Goal: Find contact information: Find contact information

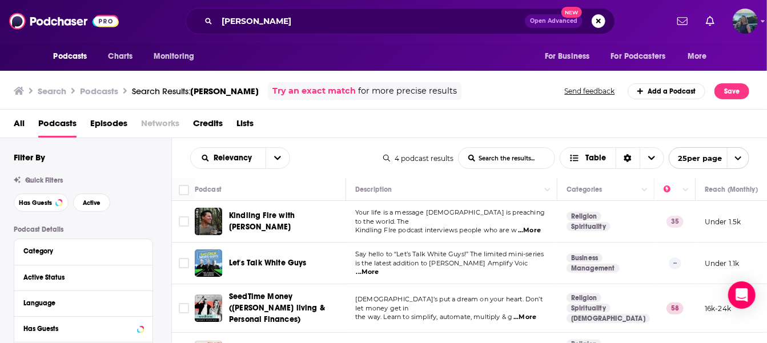
scroll to position [32, 0]
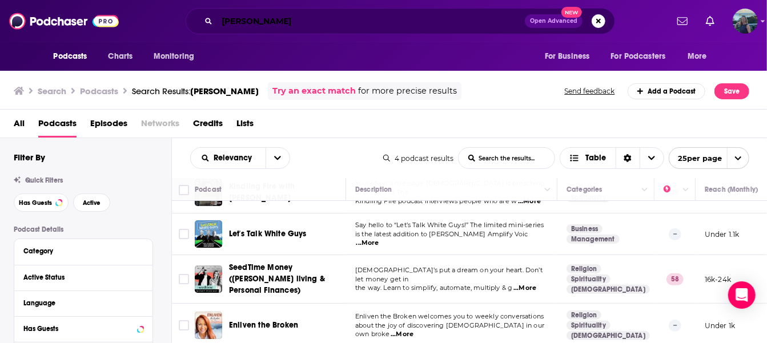
click at [297, 27] on input "[PERSON_NAME]" at bounding box center [371, 21] width 308 height 18
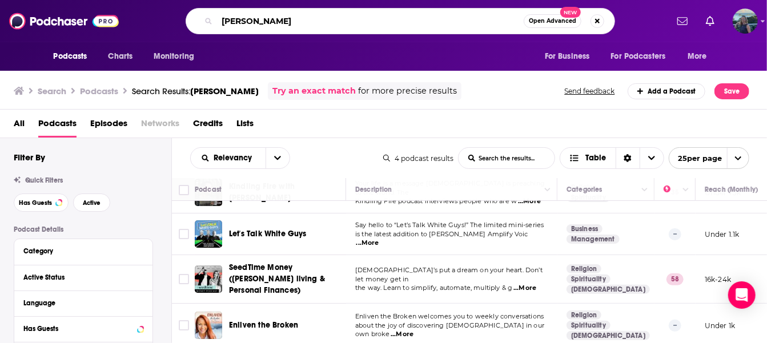
type input "J"
type input "A Gentle Feast"
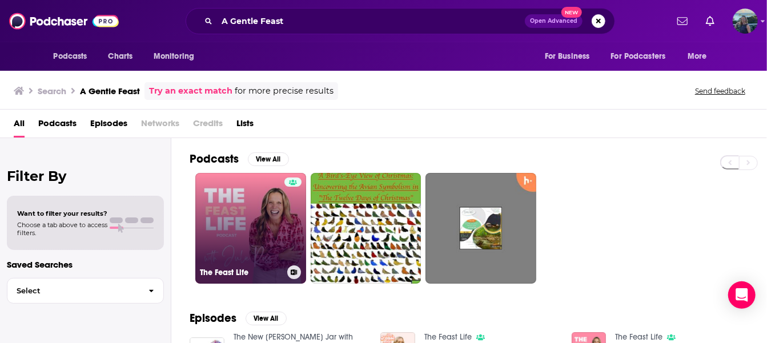
click at [224, 219] on link "The Feast Life" at bounding box center [250, 228] width 111 height 111
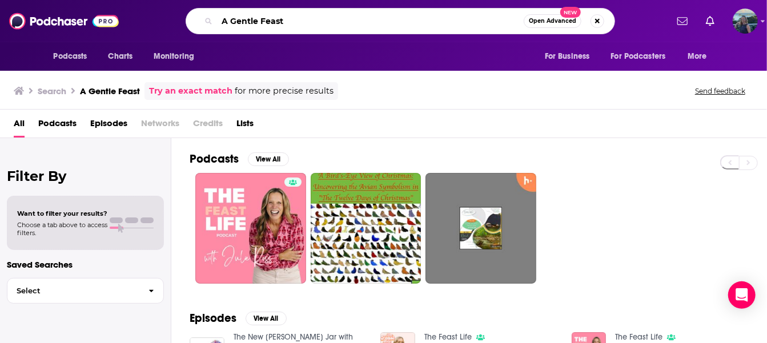
click at [293, 20] on input "A Gentle Feast" at bounding box center [370, 21] width 307 height 18
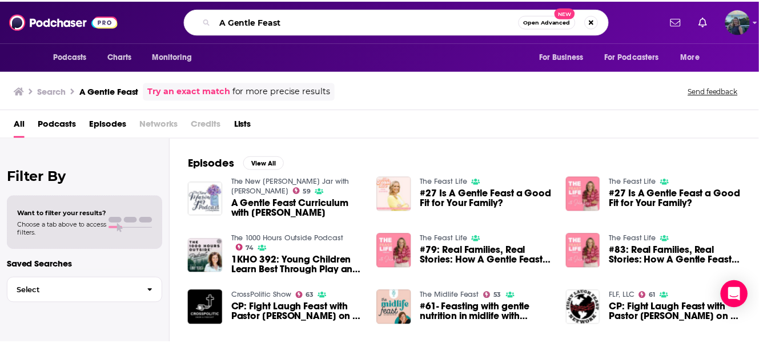
scroll to position [67, 0]
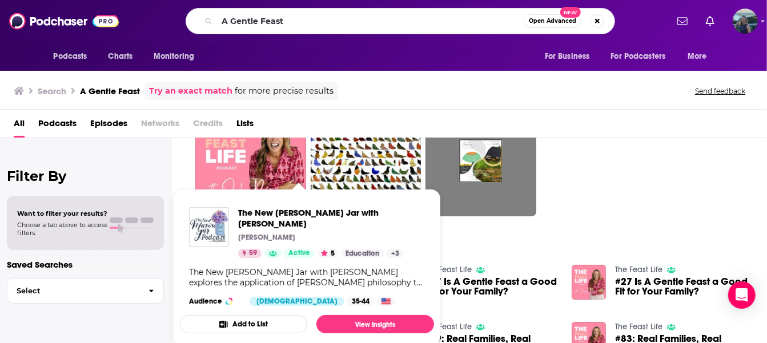
click at [479, 242] on div "Episodes View All The New [PERSON_NAME] Jar with [PERSON_NAME] 59 A Gentle Feas…" at bounding box center [469, 334] width 596 height 208
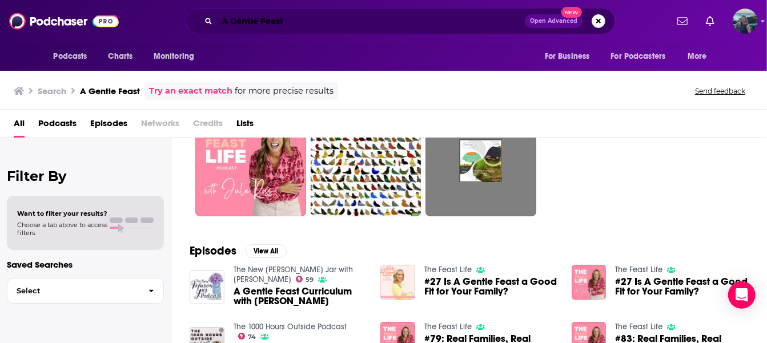
click at [283, 22] on input "A Gentle Feast" at bounding box center [371, 21] width 308 height 18
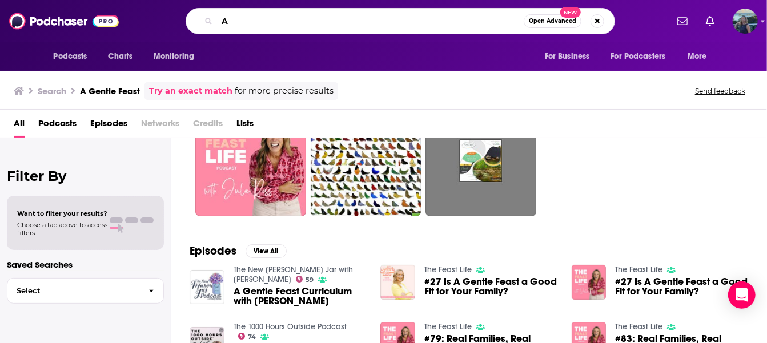
type input "A"
type input "The Call with [PERSON_NAME]"
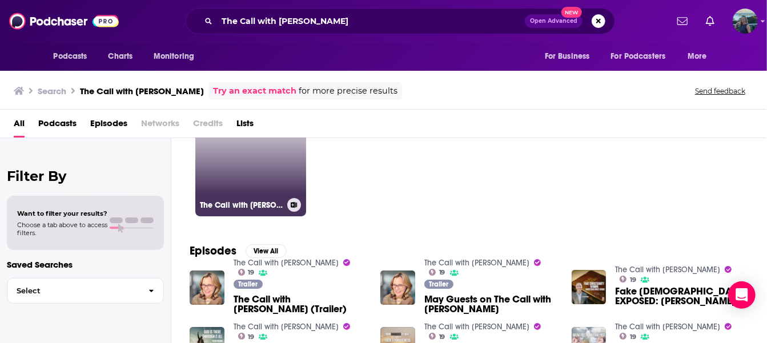
click at [246, 175] on link "19 The Call with [PERSON_NAME]" at bounding box center [250, 161] width 111 height 111
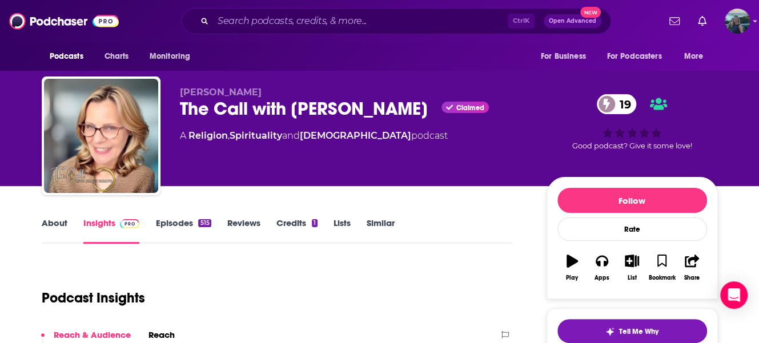
click at [51, 223] on link "About" at bounding box center [55, 231] width 26 height 26
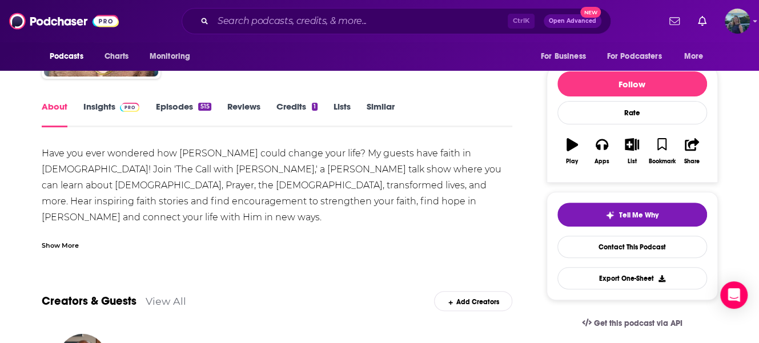
scroll to position [114, 0]
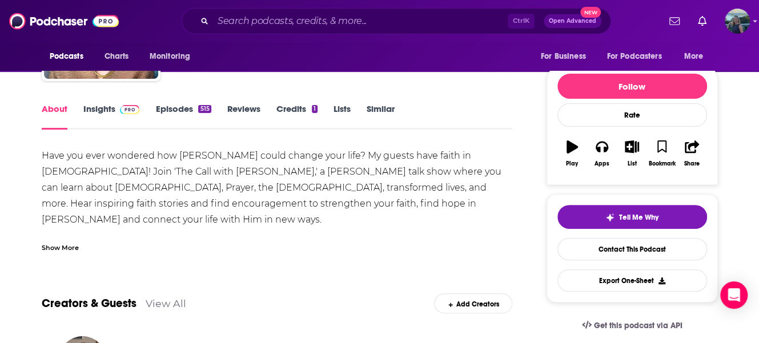
click at [166, 107] on link "Episodes 515" at bounding box center [182, 116] width 55 height 26
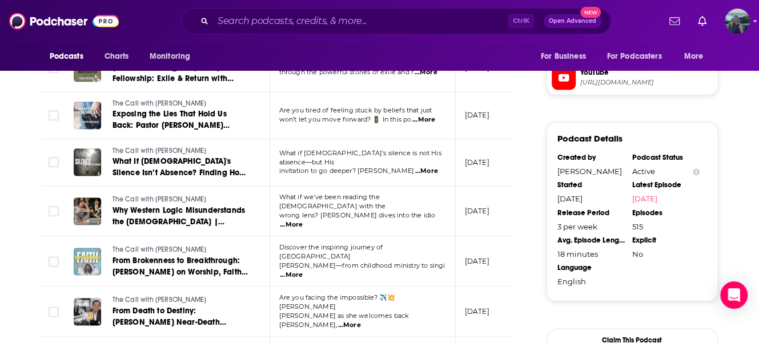
scroll to position [971, 0]
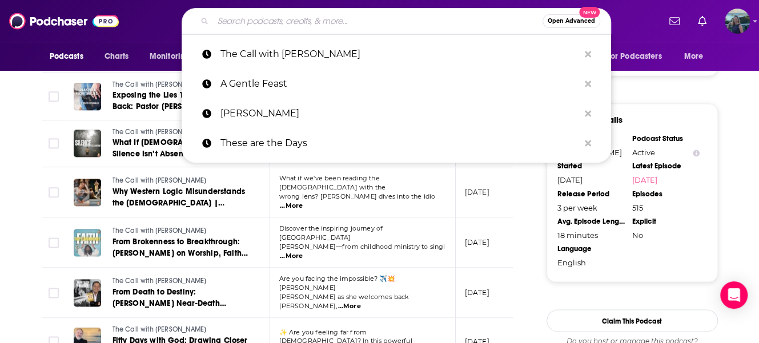
click at [323, 21] on input "Search podcasts, credits, & more..." at bounding box center [377, 21] width 329 height 18
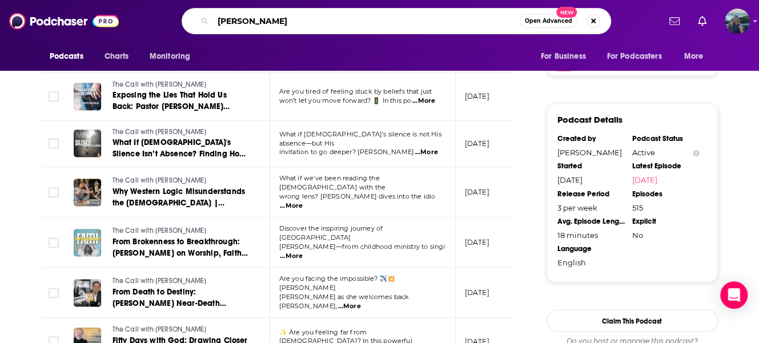
type input "[PERSON_NAME]"
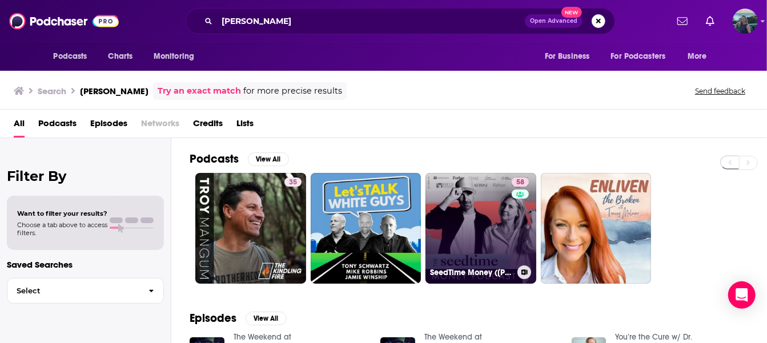
click at [483, 212] on link "58 SeedTime Money ([DEMOGRAPHIC_DATA] living & Personal Finances)" at bounding box center [480, 228] width 111 height 111
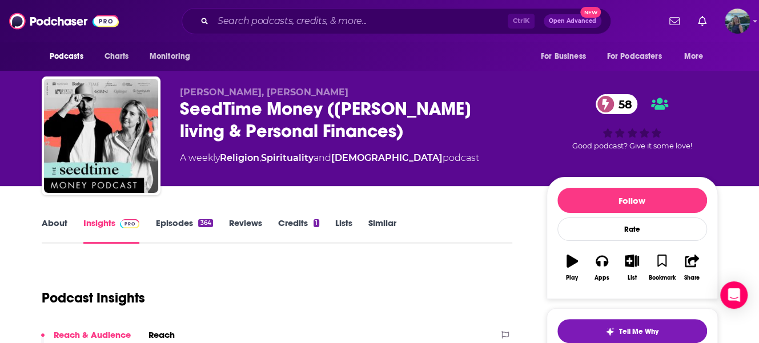
click at [175, 224] on link "Episodes 364" at bounding box center [183, 231] width 57 height 26
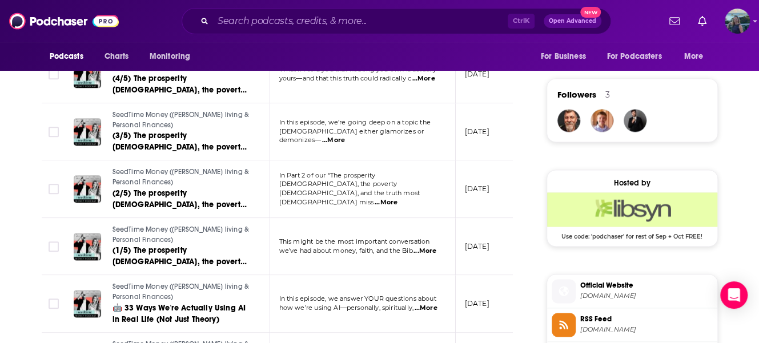
scroll to position [914, 0]
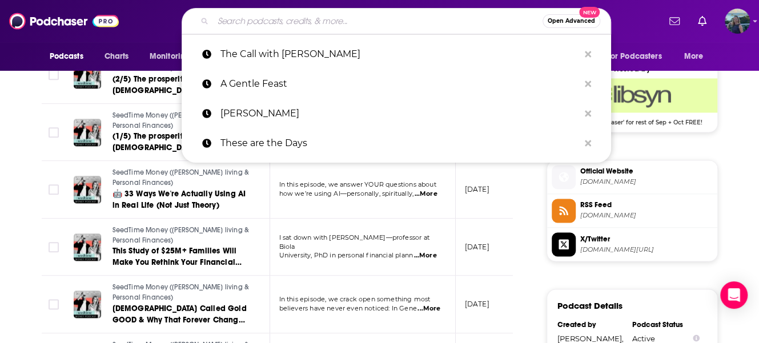
click at [357, 21] on input "Search podcasts, credits, & more..." at bounding box center [377, 21] width 329 height 18
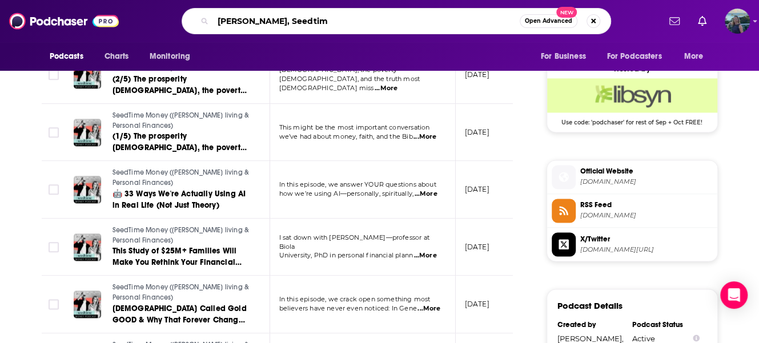
type input "[PERSON_NAME], Seedtime"
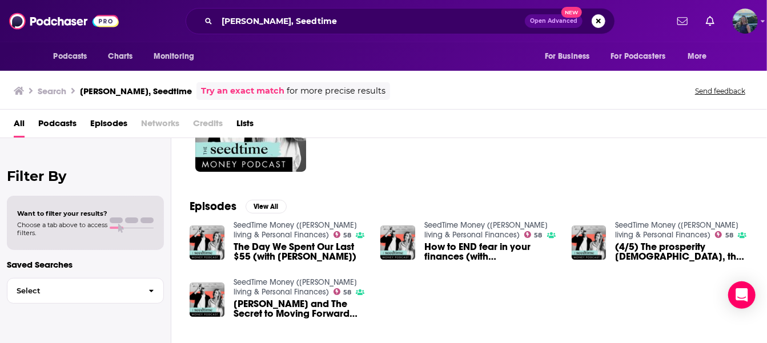
scroll to position [114, 0]
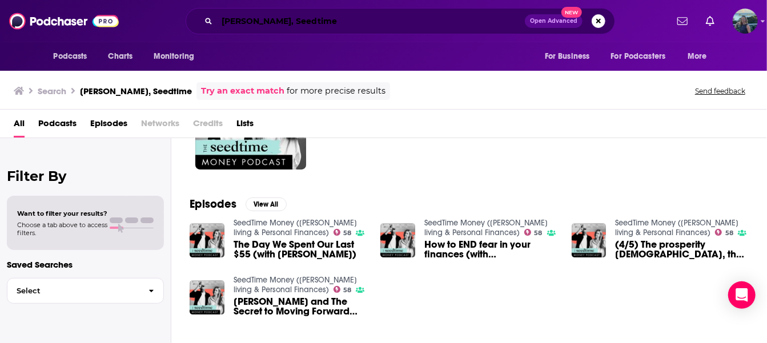
click at [340, 20] on input "[PERSON_NAME], Seedtime" at bounding box center [371, 21] width 308 height 18
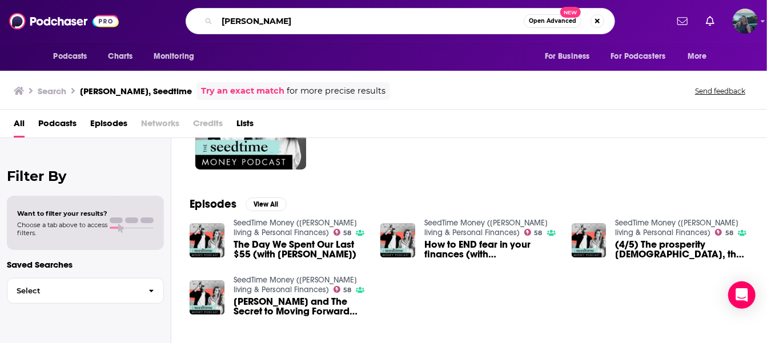
type input "J"
type input "parenting podcasts"
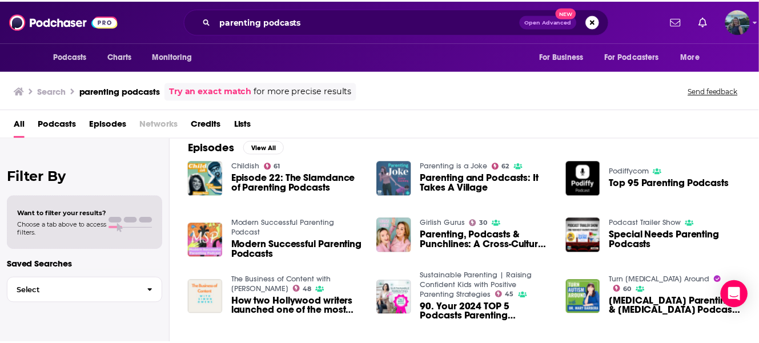
scroll to position [285, 0]
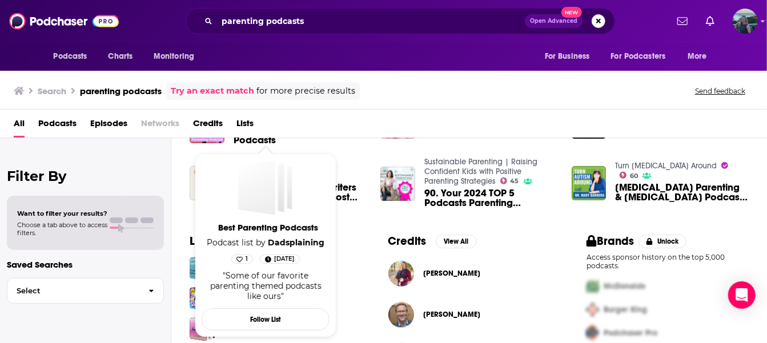
click at [233, 265] on span "Best Parenting Podcasts Podcast list by Dadsplaining 1 [DATE] "Some of our favo…" at bounding box center [266, 234] width 128 height 148
click at [287, 228] on span "Best Parenting Podcasts" at bounding box center [268, 227] width 128 height 11
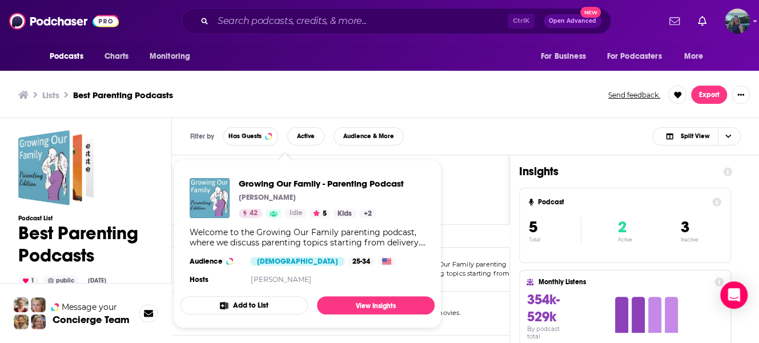
click at [481, 186] on div "Podcasts User's Order Table" at bounding box center [340, 189] width 337 height 69
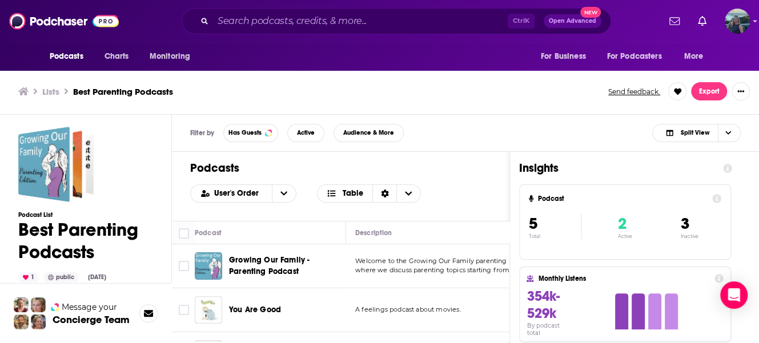
click at [474, 202] on div "Podcasts User's Order Table" at bounding box center [340, 186] width 337 height 69
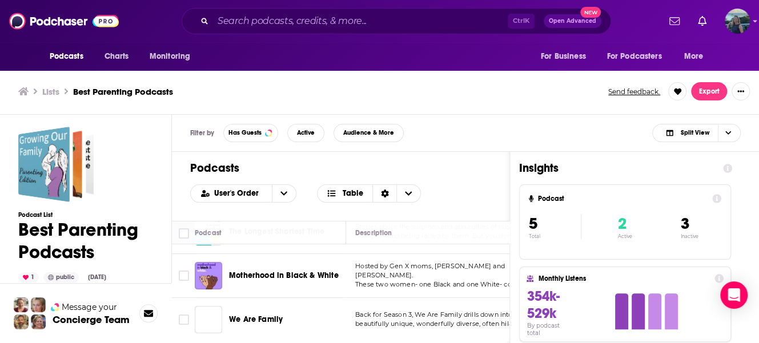
scroll to position [129, 0]
click at [741, 23] on img "Logged in as kelli0108" at bounding box center [737, 21] width 25 height 25
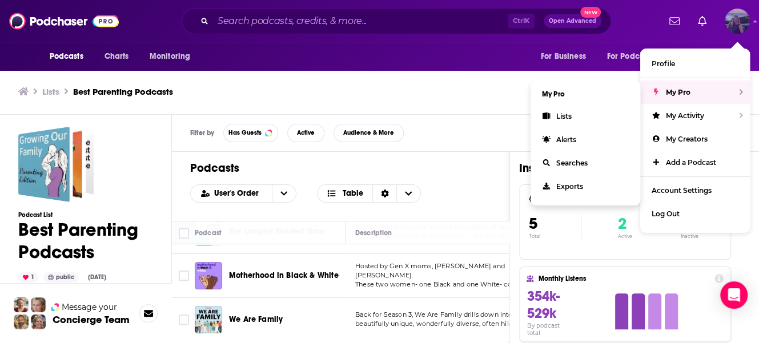
click at [666, 95] on span "My Pro" at bounding box center [678, 92] width 25 height 9
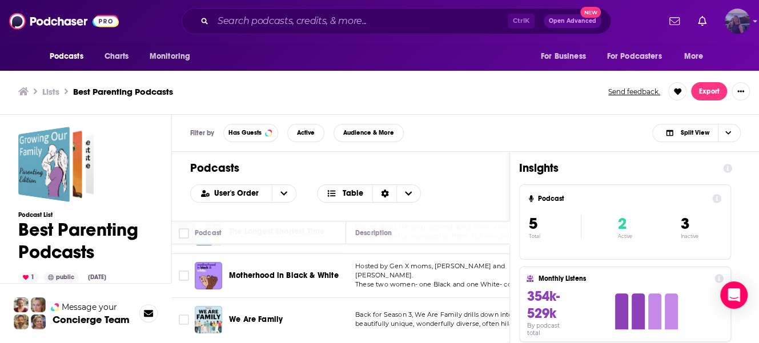
click at [729, 27] on img "Logged in as kelli0108" at bounding box center [737, 21] width 25 height 25
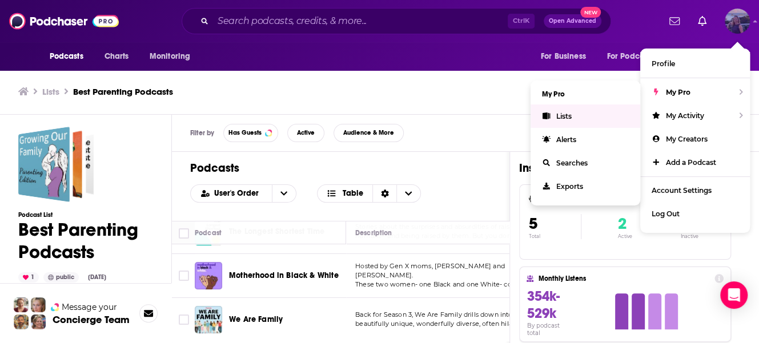
click at [558, 115] on span "Lists" at bounding box center [563, 116] width 15 height 9
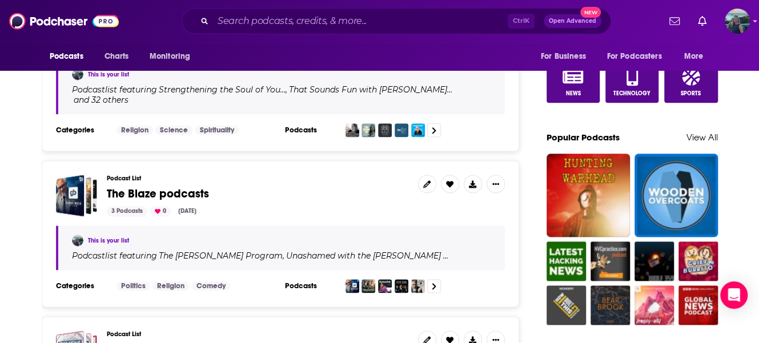
scroll to position [742, 0]
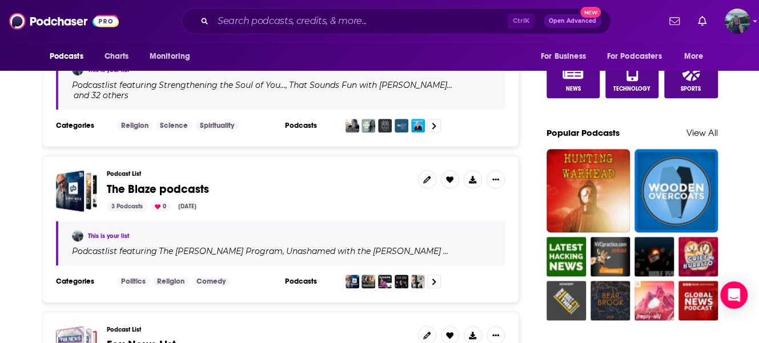
click at [147, 182] on span "The Blaze podcasts" at bounding box center [158, 189] width 102 height 14
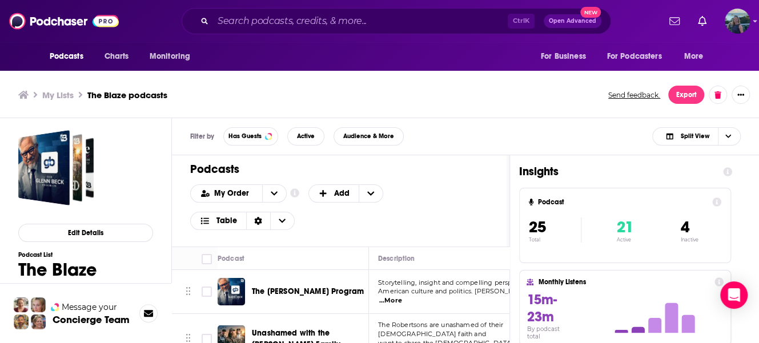
scroll to position [57, 0]
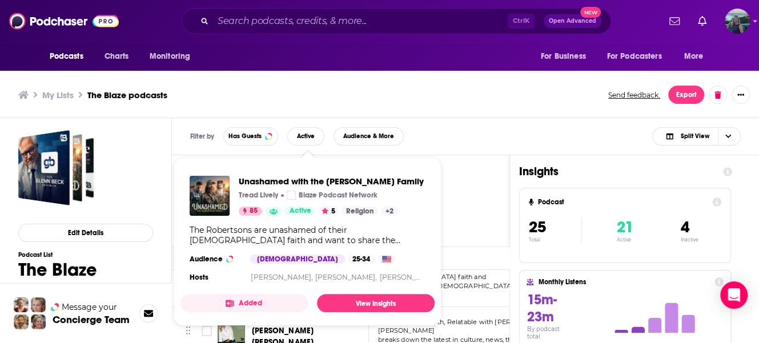
click at [275, 246] on div "Unashamed with the [PERSON_NAME] Family Tread Lively Blaze Podcast Network 85 A…" at bounding box center [307, 230] width 254 height 127
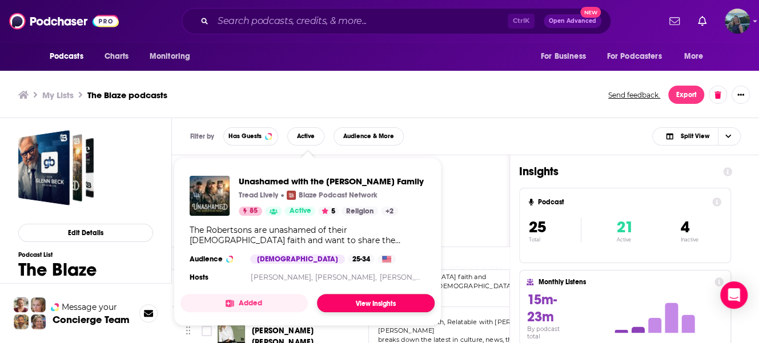
click at [361, 300] on link "View Insights" at bounding box center [376, 303] width 118 height 18
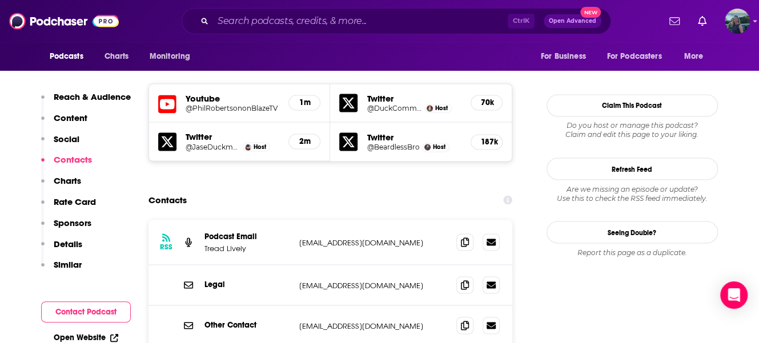
scroll to position [1028, 0]
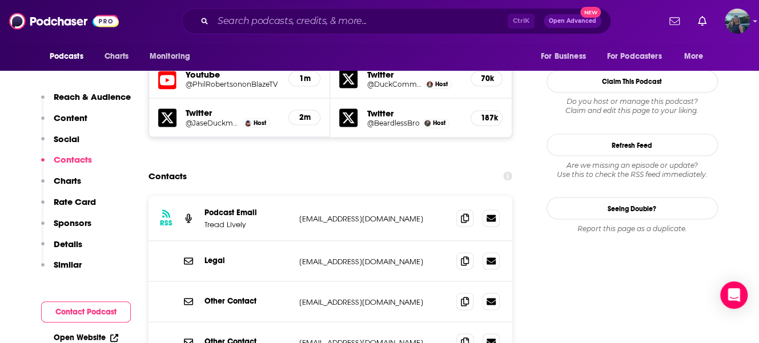
drag, startPoint x: 418, startPoint y: 155, endPoint x: 288, endPoint y: 156, distance: 129.6
click at [0, 0] on div "Podcast Email Tread Lively [EMAIL_ADDRESS][DOMAIN_NAME] [EMAIL_ADDRESS][DOMAIN_…" at bounding box center [0, 0] width 0 height 0
copy div "[EMAIL_ADDRESS][DOMAIN_NAME]"
click at [494, 214] on icon at bounding box center [490, 217] width 9 height 7
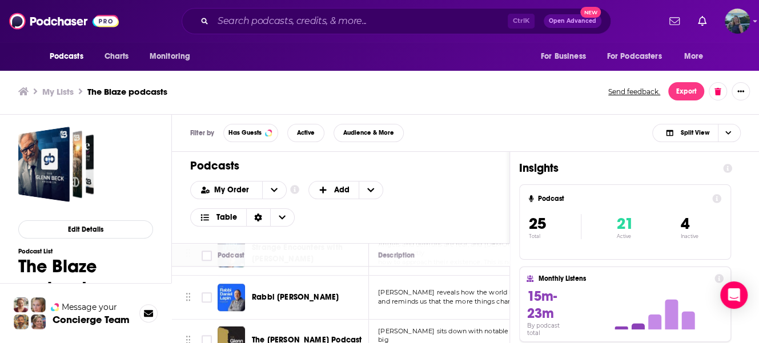
scroll to position [685, 0]
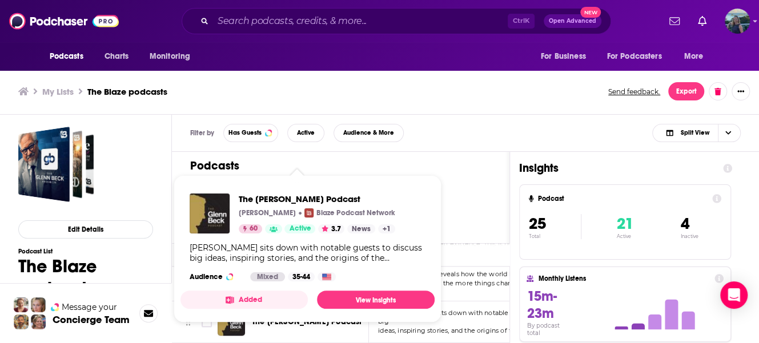
click at [279, 264] on div "The [PERSON_NAME] Podcast [PERSON_NAME] Podcast Network 60 Active 3.7 News + 1 …" at bounding box center [307, 237] width 254 height 106
click at [376, 300] on link "View Insights" at bounding box center [376, 300] width 118 height 18
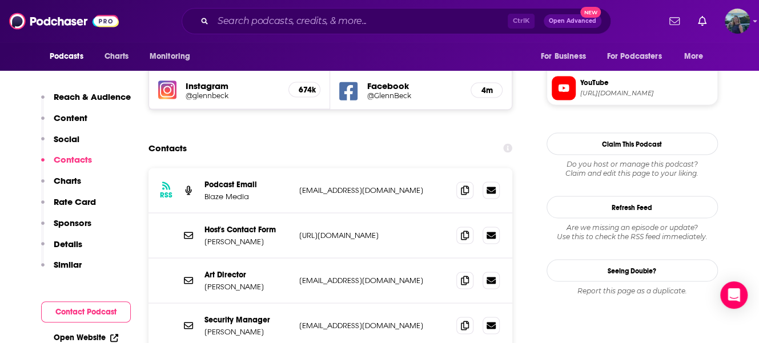
scroll to position [1085, 0]
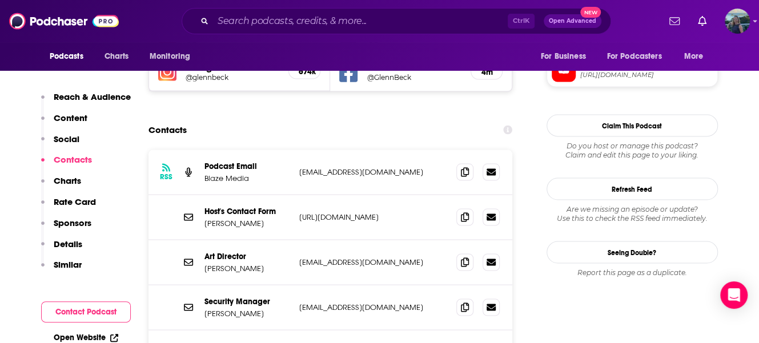
drag, startPoint x: 394, startPoint y: 287, endPoint x: 295, endPoint y: 285, distance: 99.4
copy p "[EMAIL_ADDRESS][DOMAIN_NAME]"
click at [746, 27] on img "Logged in as kelli0108" at bounding box center [737, 21] width 25 height 25
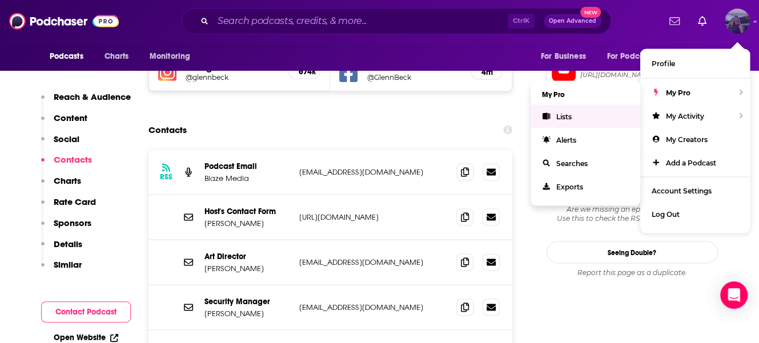
click at [563, 119] on span "Lists" at bounding box center [563, 116] width 15 height 9
